Goal: Entertainment & Leisure: Consume media (video, audio)

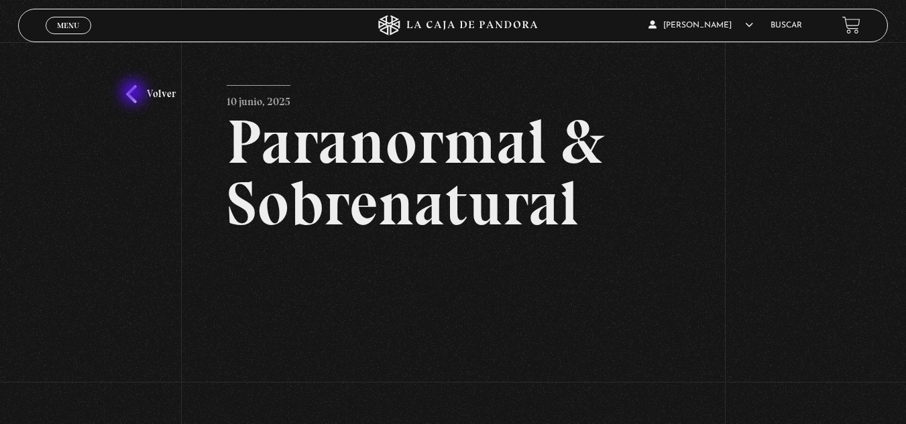
click at [135, 94] on link "Volver" at bounding box center [151, 94] width 50 height 18
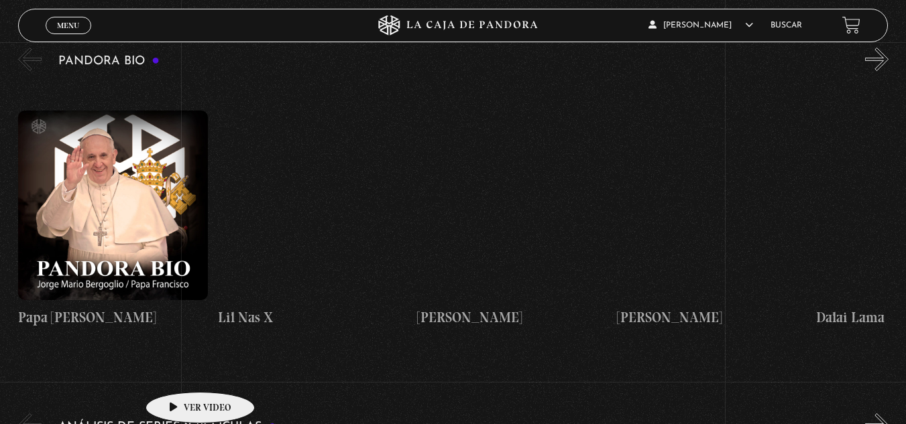
scroll to position [1343, 0]
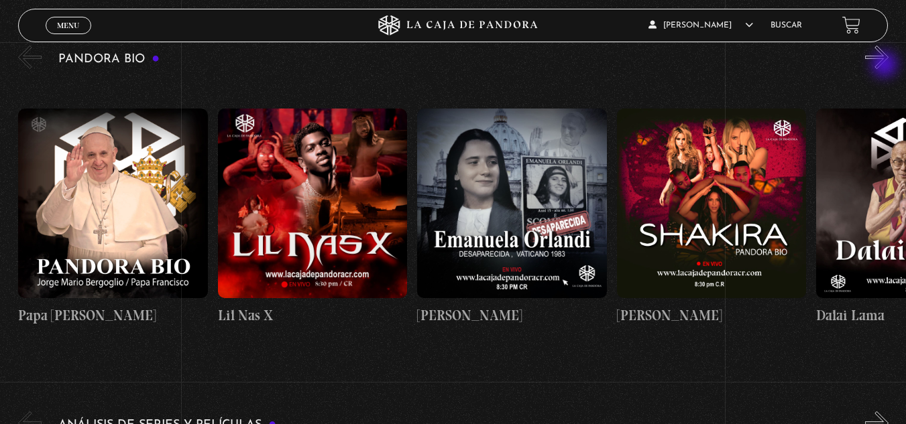
click at [885, 66] on button "»" at bounding box center [876, 57] width 23 height 23
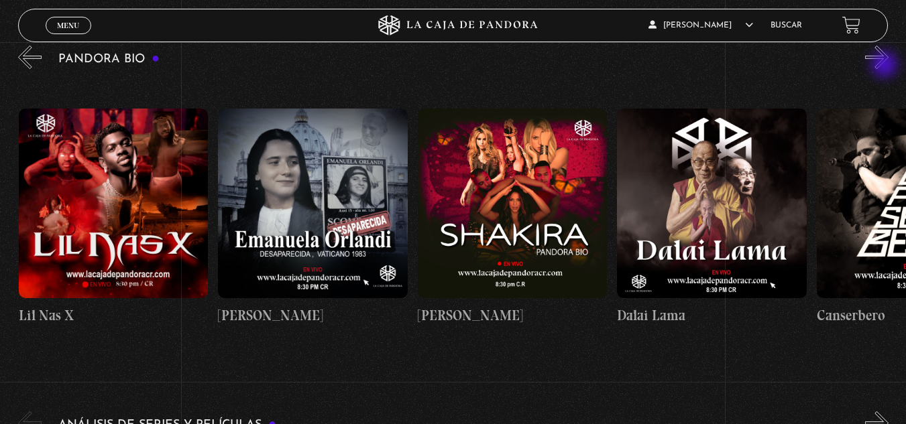
click at [885, 66] on button "»" at bounding box center [876, 57] width 23 height 23
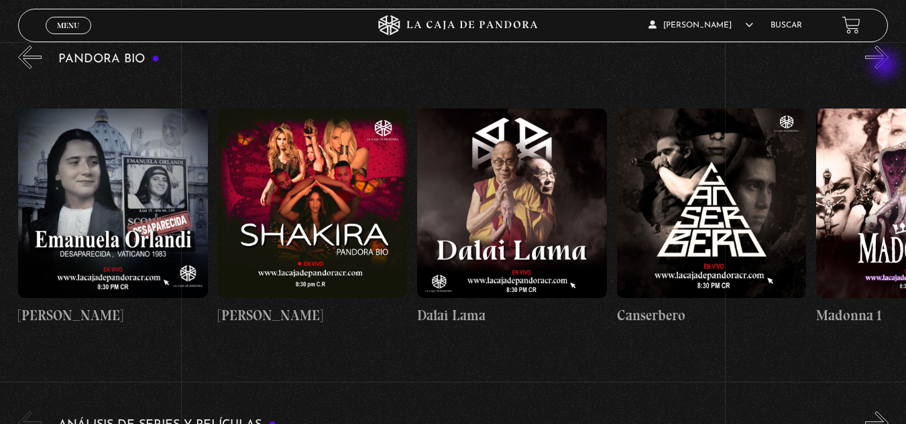
click at [885, 66] on button "»" at bounding box center [876, 57] width 23 height 23
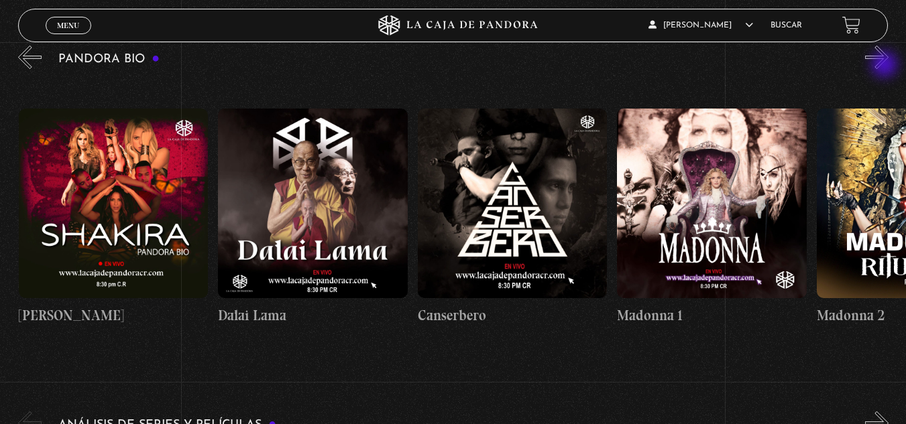
click at [885, 66] on button "»" at bounding box center [876, 57] width 23 height 23
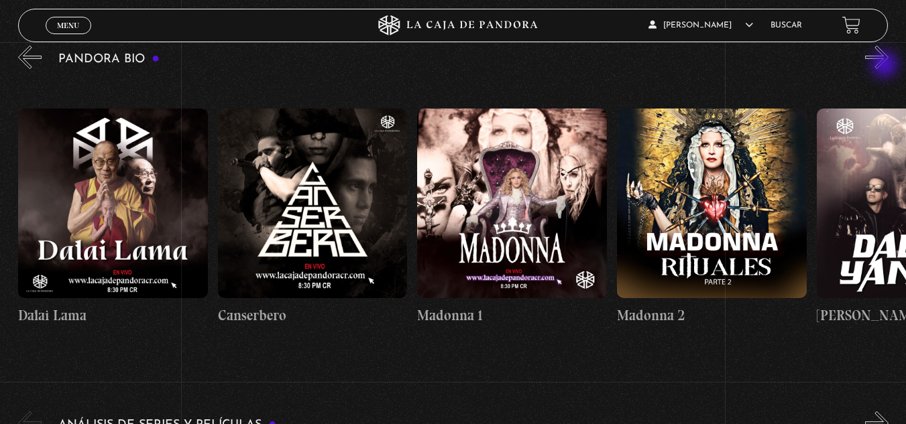
click at [885, 66] on button "»" at bounding box center [876, 57] width 23 height 23
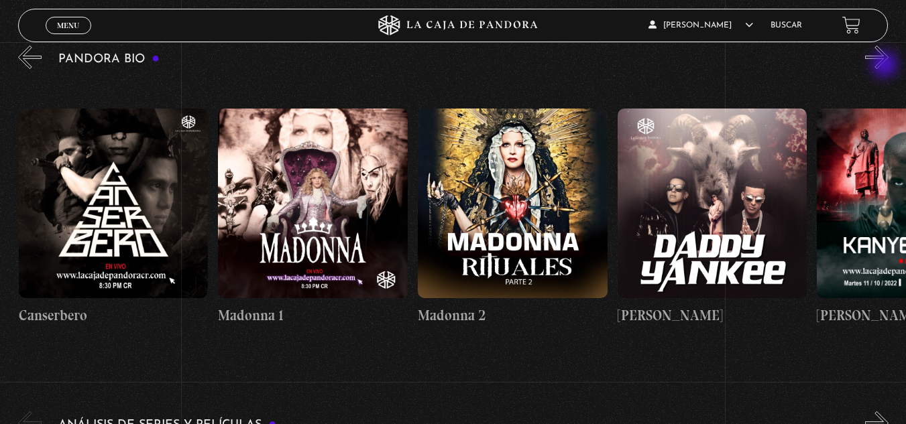
click at [885, 66] on button "»" at bounding box center [876, 57] width 23 height 23
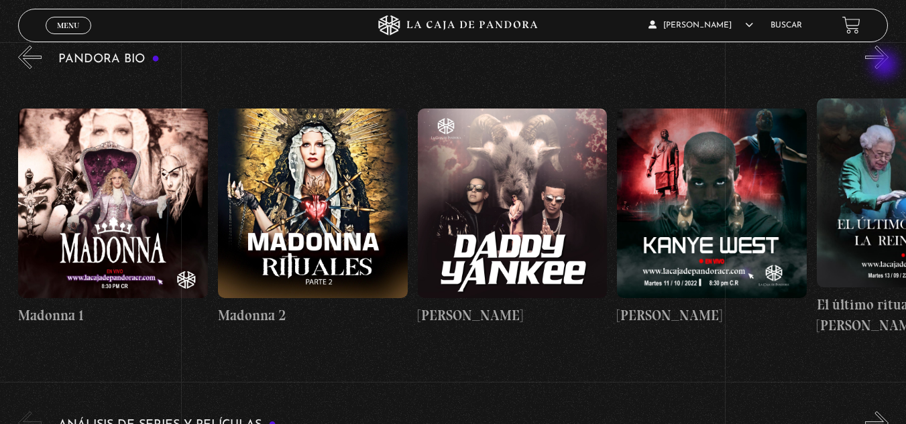
click at [885, 66] on button "»" at bounding box center [876, 57] width 23 height 23
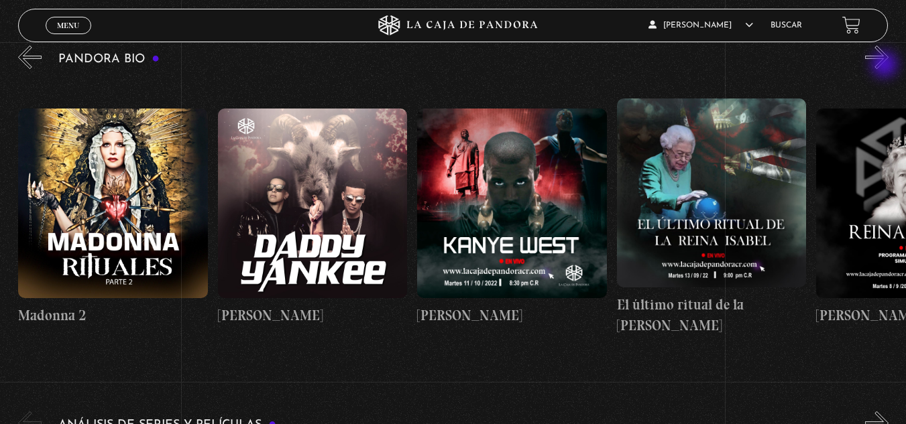
click at [885, 66] on button "»" at bounding box center [876, 57] width 23 height 23
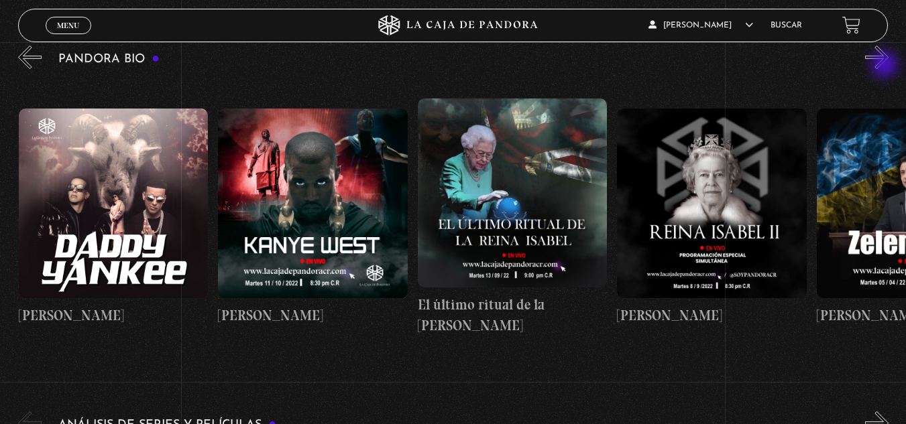
click at [885, 66] on button "»" at bounding box center [876, 57] width 23 height 23
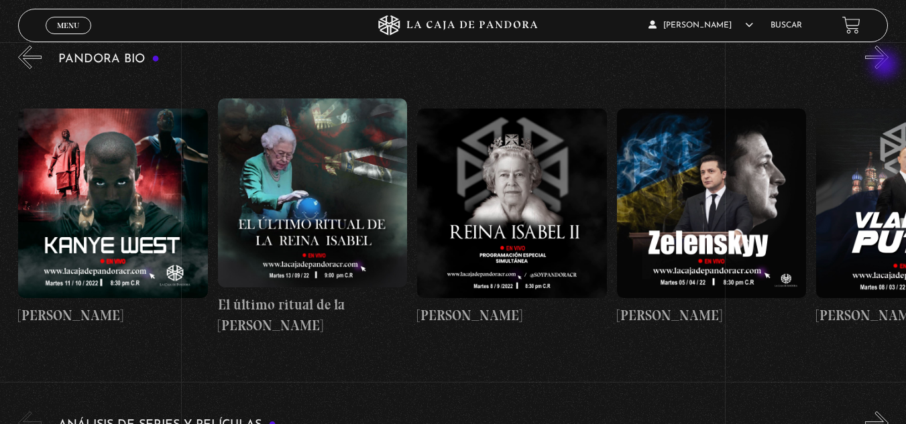
click at [885, 66] on button "»" at bounding box center [876, 57] width 23 height 23
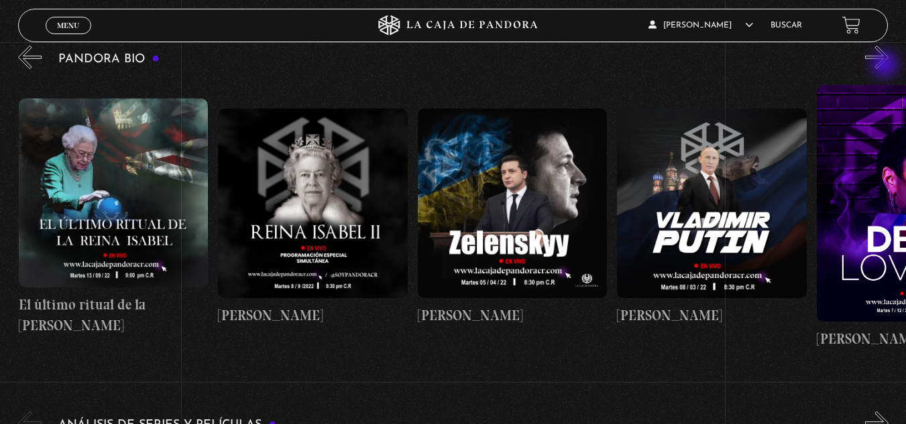
click at [885, 66] on button "»" at bounding box center [876, 57] width 23 height 23
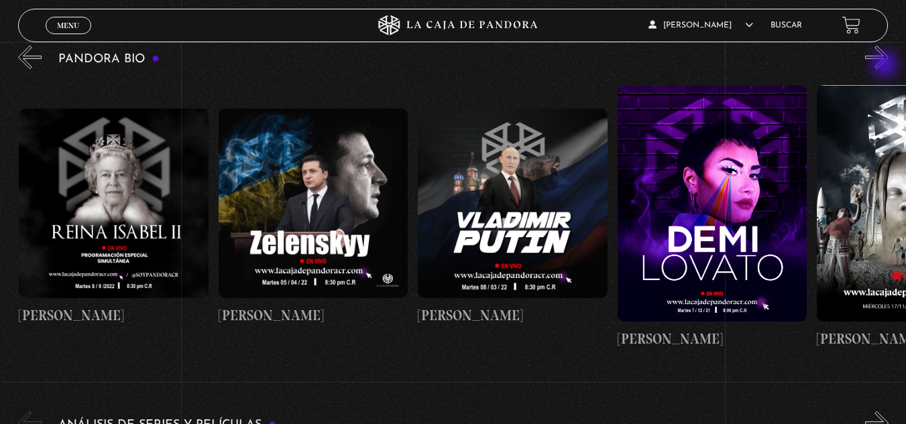
click at [885, 66] on button "»" at bounding box center [876, 57] width 23 height 23
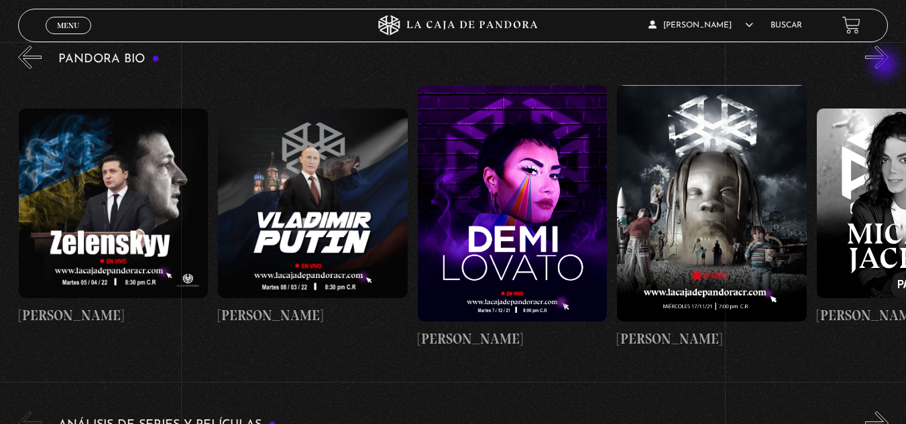
click at [885, 66] on button "»" at bounding box center [876, 57] width 23 height 23
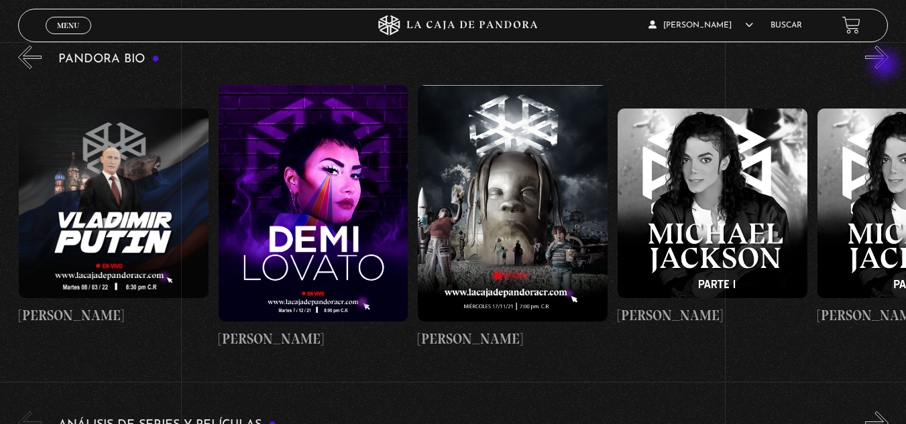
click at [885, 66] on button "»" at bounding box center [876, 57] width 23 height 23
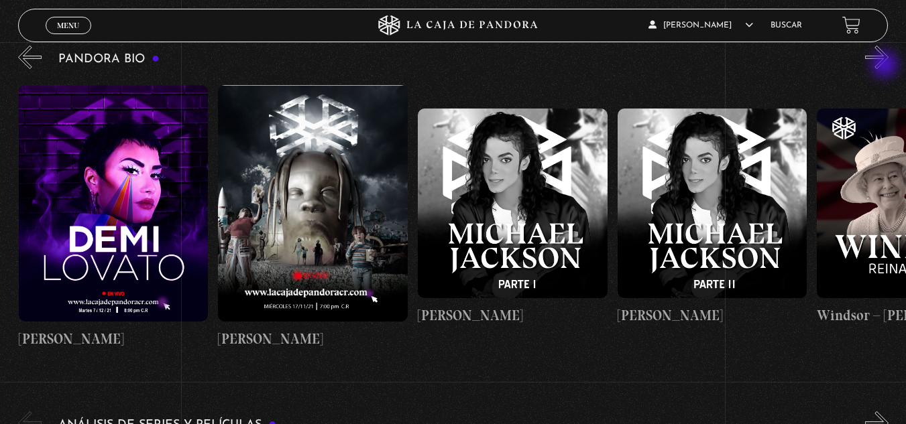
click at [885, 66] on button "»" at bounding box center [876, 57] width 23 height 23
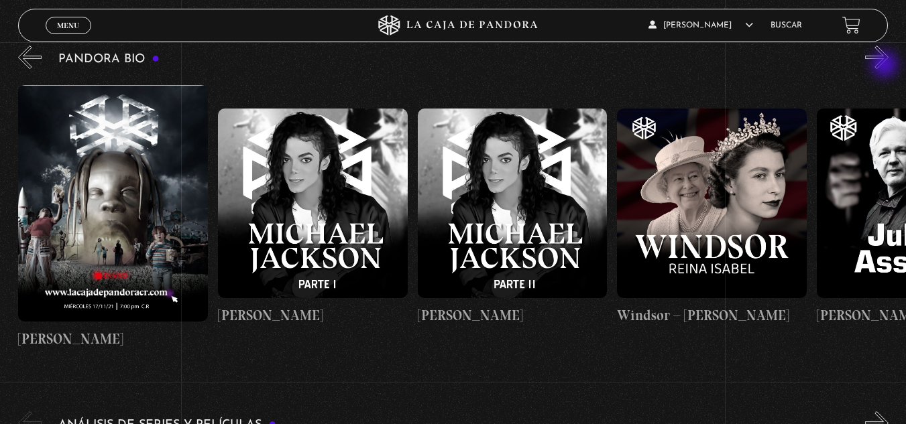
click at [885, 66] on button "»" at bounding box center [876, 57] width 23 height 23
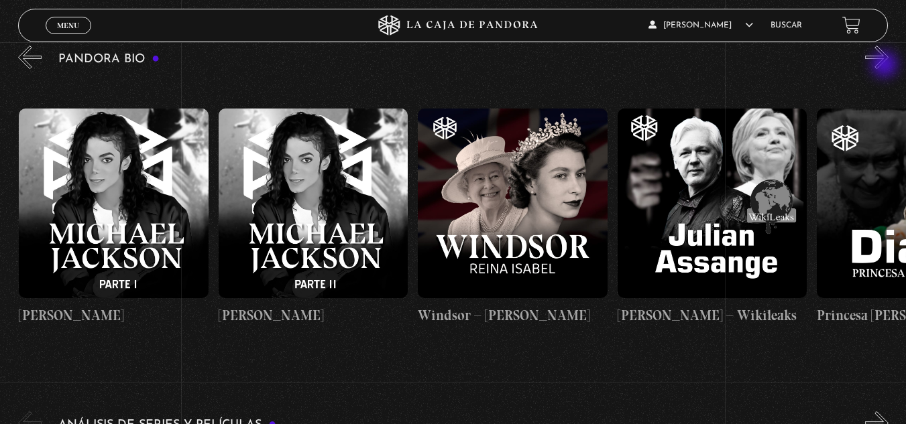
click at [885, 66] on button "»" at bounding box center [876, 57] width 23 height 23
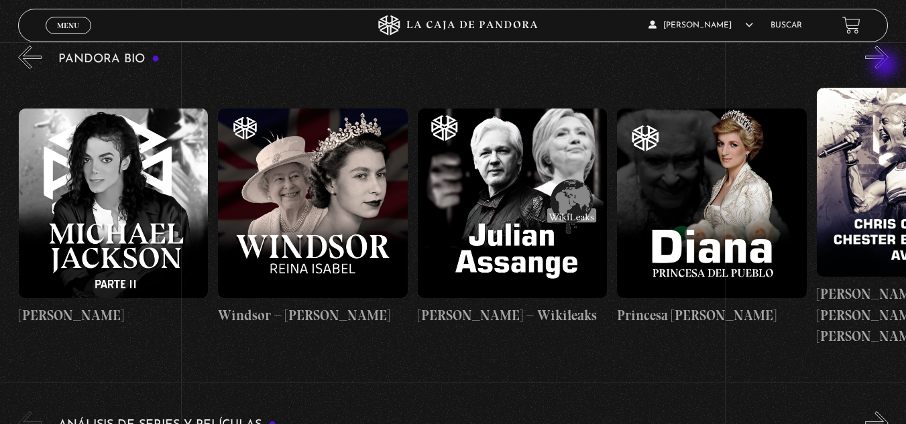
click at [885, 66] on button "»" at bounding box center [876, 57] width 23 height 23
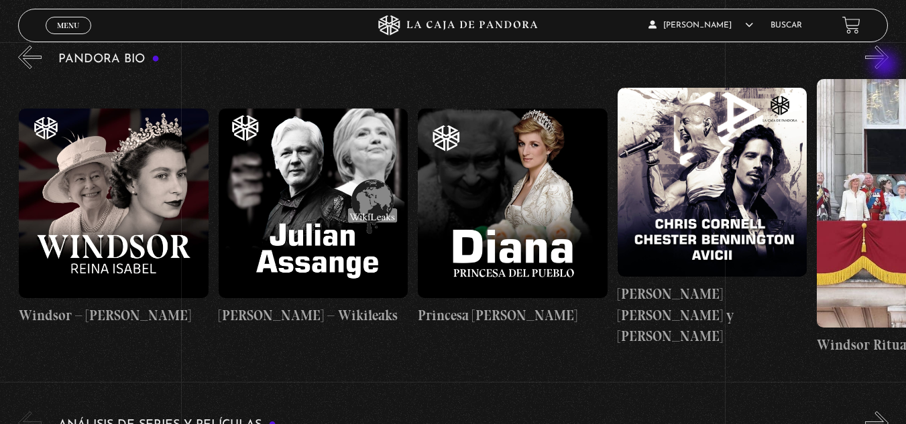
click at [885, 66] on button "»" at bounding box center [876, 57] width 23 height 23
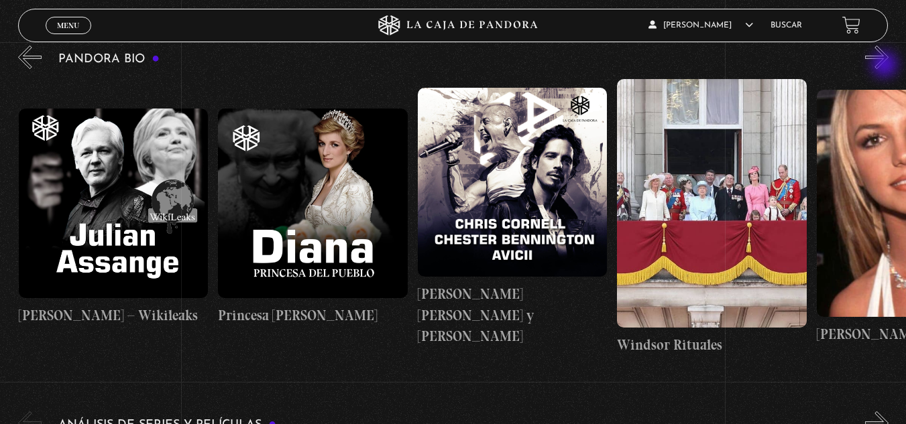
click at [885, 66] on button "»" at bounding box center [876, 57] width 23 height 23
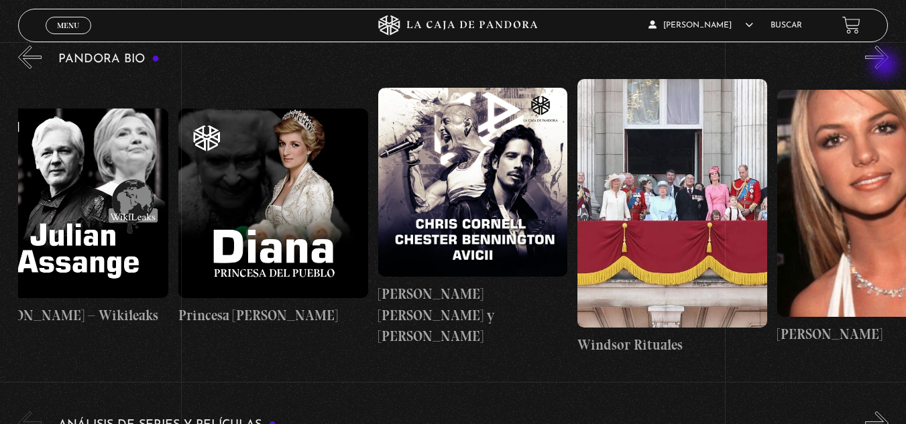
scroll to position [0, 3889]
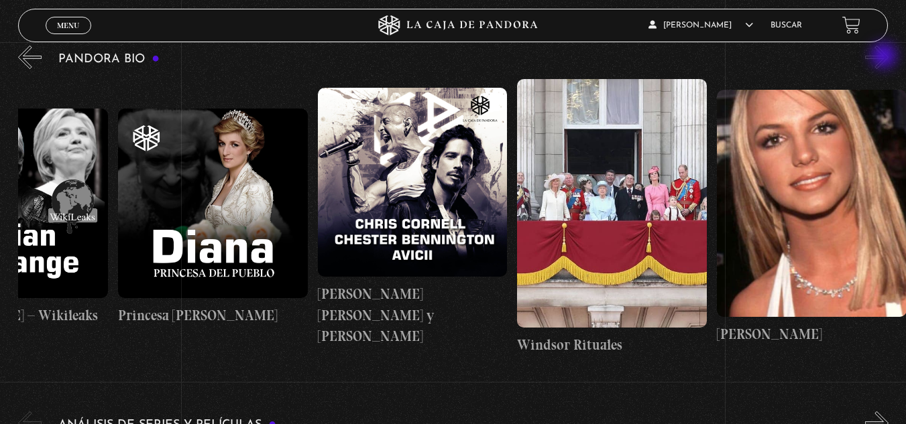
click at [885, 57] on button "»" at bounding box center [876, 57] width 23 height 23
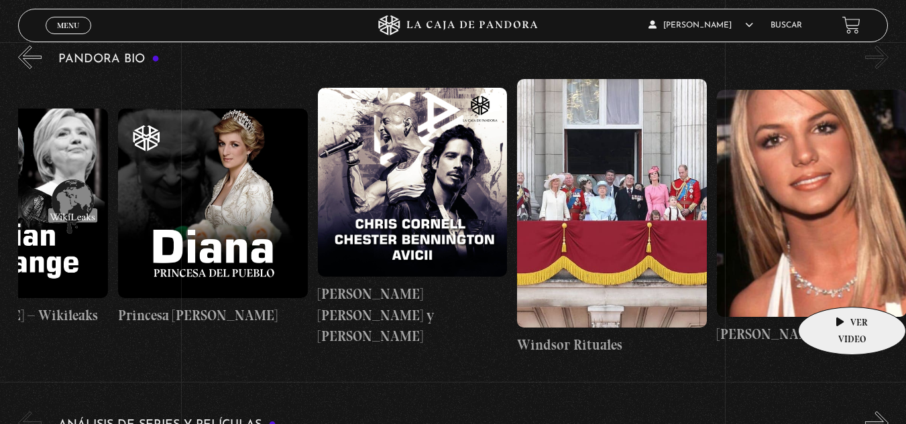
click at [831, 287] on figure at bounding box center [812, 203] width 190 height 227
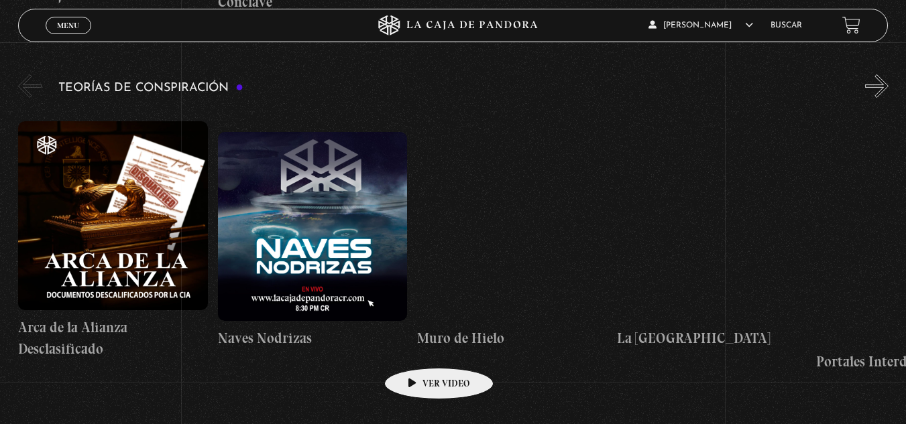
scroll to position [2047, 0]
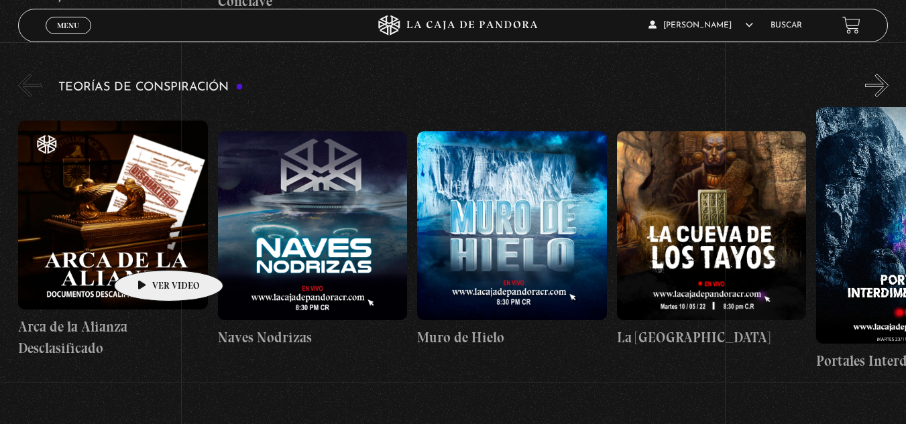
click at [147, 250] on figure at bounding box center [113, 216] width 190 height 190
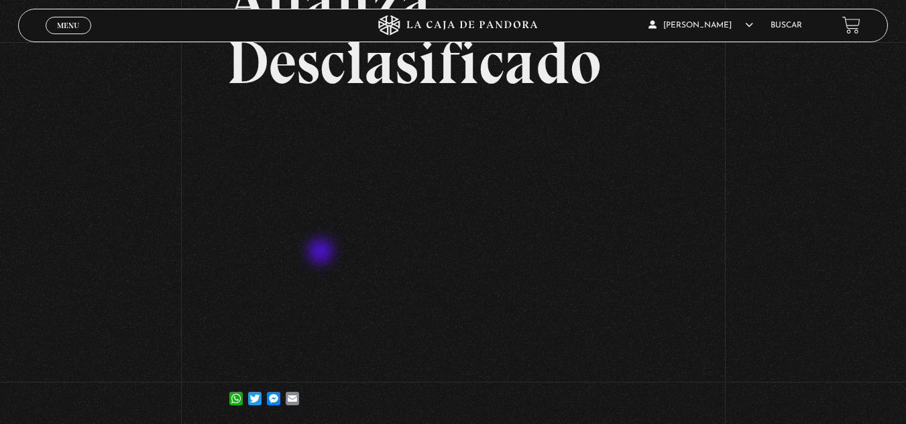
scroll to position [202, 0]
